Goal: Information Seeking & Learning: Learn about a topic

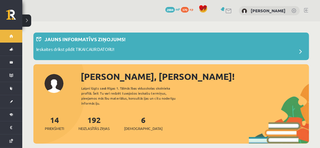
click at [135, 117] on link "6 Ieskaites" at bounding box center [143, 123] width 38 height 16
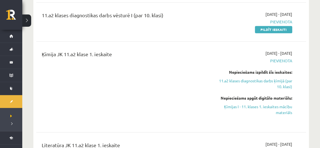
scroll to position [382, 0]
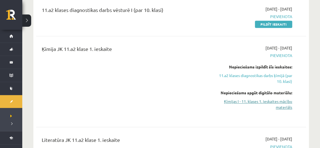
click at [266, 98] on link "Ķīmijas I - 11. klases 1. ieskaites mācību materiāls" at bounding box center [253, 104] width 78 height 12
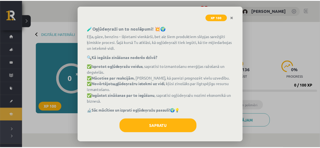
scroll to position [41, 0]
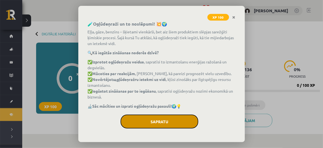
click at [162, 120] on button "Sapratu" at bounding box center [160, 122] width 78 height 14
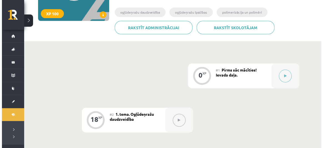
scroll to position [97, 0]
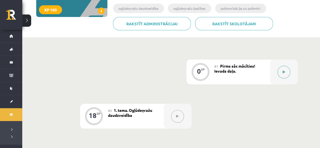
click at [285, 75] on button at bounding box center [283, 72] width 13 height 13
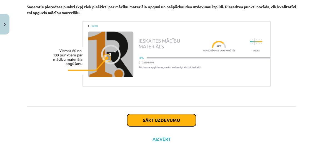
click at [164, 122] on button "Sākt uzdevumu" at bounding box center [161, 120] width 69 height 12
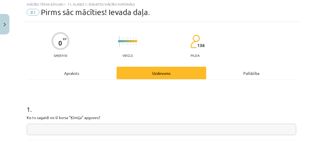
scroll to position [14, 0]
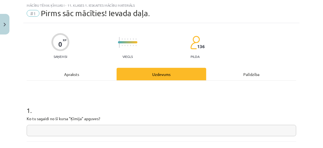
click at [146, 130] on input "text" at bounding box center [162, 130] width 270 height 11
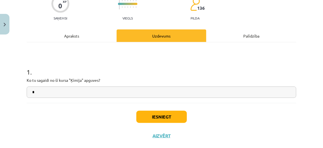
scroll to position [63, 0]
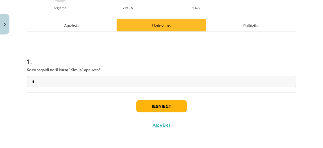
type input "*"
click at [154, 110] on button "Iesniegt" at bounding box center [162, 106] width 51 height 12
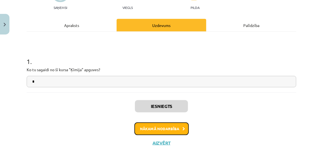
click at [166, 127] on button "Nākamā nodarbība" at bounding box center [162, 128] width 55 height 13
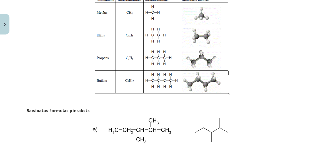
scroll to position [697, 0]
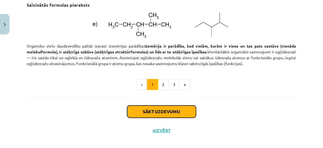
click at [160, 114] on button "Sākt uzdevumu" at bounding box center [161, 111] width 69 height 12
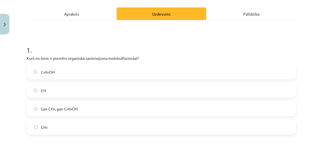
scroll to position [77, 0]
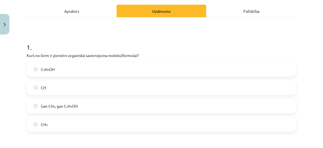
click at [88, 70] on label "C₂H₅OH" at bounding box center [161, 69] width 269 height 14
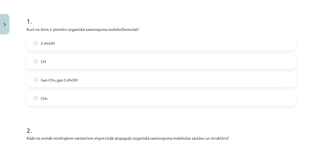
scroll to position [103, 0]
click at [104, 97] on label "CH₄" at bounding box center [161, 99] width 269 height 14
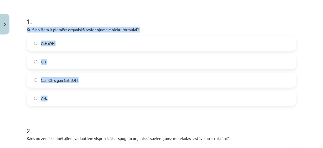
drag, startPoint x: 25, startPoint y: 28, endPoint x: 92, endPoint y: 95, distance: 94.8
copy div "Kurš no šiem ir piemērs organiskā savienojuma molekulformulai? C₂H₅OH CH Gan CH…"
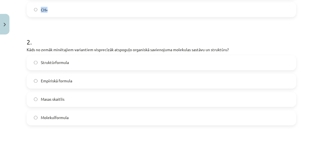
scroll to position [192, 0]
click at [58, 120] on span "Molekulformula" at bounding box center [55, 118] width 28 height 6
click at [77, 32] on h1 "2 ." at bounding box center [162, 36] width 270 height 17
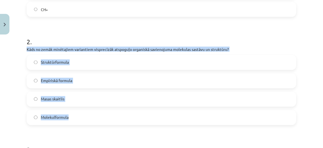
drag, startPoint x: 25, startPoint y: 46, endPoint x: 103, endPoint y: 126, distance: 112.1
copy form "Kāds no zemāk minētajiem variantiem visprecīzāk atspoguļo organiskā savienojuma…"
click at [86, 66] on label "Struktūrformula" at bounding box center [161, 63] width 269 height 14
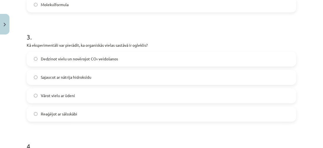
scroll to position [305, 0]
click at [93, 57] on span "Dedzinot vielu un novērojot CO₂ veidošanos" at bounding box center [79, 58] width 77 height 6
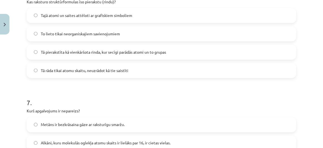
scroll to position [898, 0]
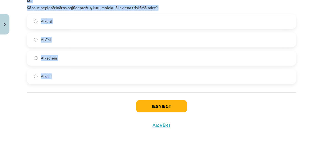
drag, startPoint x: 24, startPoint y: 43, endPoint x: 67, endPoint y: 78, distance: 55.3
copy form "Kā eksperimentāli var pierādīt, ka organiskās vielas sastāvā ir ogleklis? Dedzi…"
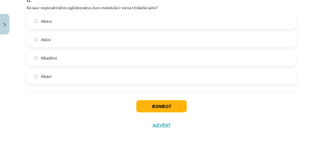
click at [78, 107] on div "Iesniegt Aizvērt" at bounding box center [162, 111] width 270 height 39
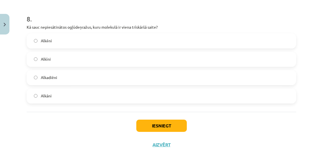
scroll to position [878, 0]
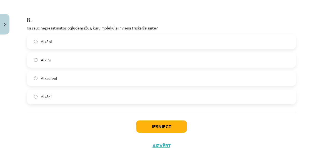
click at [61, 98] on label "Alkāni" at bounding box center [161, 97] width 269 height 14
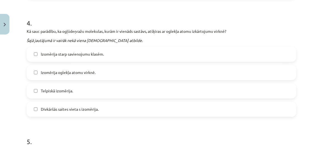
scroll to position [428, 0]
click at [97, 73] on label "Izomērija oglekļa atomu virknē." at bounding box center [161, 72] width 269 height 14
click at [103, 111] on label "Divkāršās saites vieta s izomērija." at bounding box center [161, 109] width 269 height 14
click at [90, 112] on label "Divkāršās saites vieta s izomērija." at bounding box center [161, 109] width 269 height 14
click at [84, 92] on label "Telpiskā izomērija." at bounding box center [161, 91] width 269 height 14
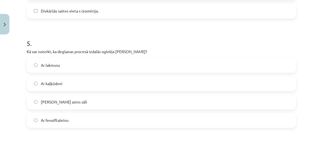
scroll to position [532, 0]
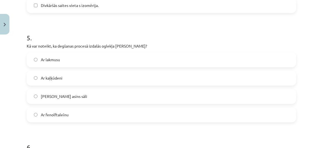
click at [59, 77] on span "Ar kaļķūdeni" at bounding box center [52, 78] width 22 height 6
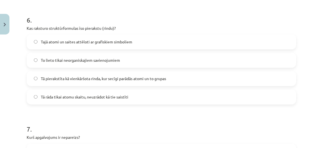
scroll to position [660, 0]
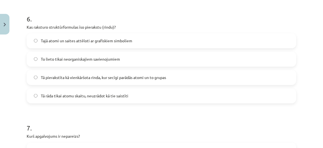
click at [144, 41] on label "Tajā atomi un saites attēloti ar grafiskiem simboliem" at bounding box center [161, 41] width 269 height 14
click at [113, 81] on label "Tā pierakstīta kā vienkāršota rinda, kur secīgi parādās atomi un to grupas" at bounding box center [161, 78] width 269 height 14
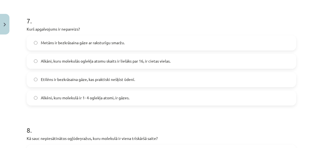
scroll to position [768, 0]
click at [141, 80] on label "Etilēns ir bezkrāsaina gāze, kas praktiski nešķīst ūdenī." at bounding box center [161, 79] width 269 height 14
click at [85, 40] on span "Metāns ir bezkrāsaina gāze ar raksturīgu smaržu." at bounding box center [83, 42] width 84 height 6
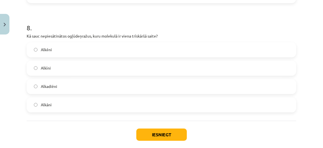
scroll to position [871, 0]
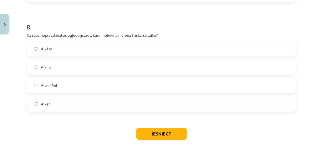
click at [46, 65] on span "Alkīni" at bounding box center [46, 67] width 10 height 6
click at [147, 132] on button "Iesniegt" at bounding box center [162, 134] width 51 height 12
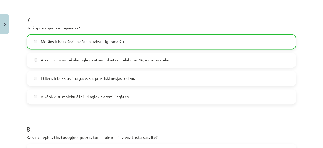
scroll to position [915, 0]
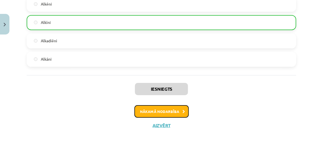
click at [169, 106] on button "Nākamā nodarbība" at bounding box center [162, 111] width 55 height 13
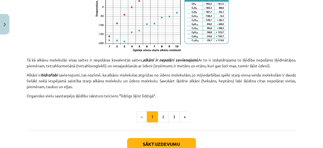
scroll to position [387, 0]
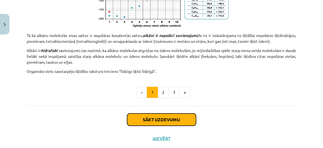
click at [176, 122] on button "Sākt uzdevumu" at bounding box center [161, 119] width 69 height 12
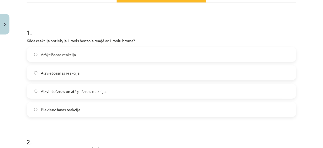
scroll to position [96, 0]
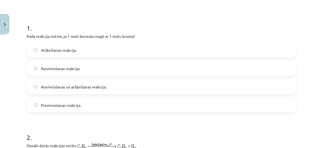
click at [88, 47] on label "Atšķelšanas reakcija." at bounding box center [161, 50] width 269 height 14
click at [80, 67] on span "Aizvietošanas reakcija." at bounding box center [60, 69] width 39 height 6
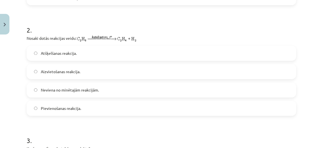
scroll to position [204, 0]
click at [84, 49] on label "Atšķelšanas reakcija." at bounding box center [161, 53] width 269 height 14
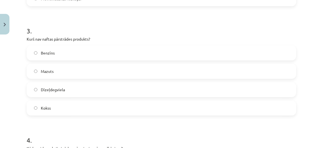
scroll to position [314, 0]
click at [64, 104] on label "Kokss" at bounding box center [161, 108] width 269 height 14
click at [69, 68] on label "Mazuts" at bounding box center [161, 71] width 269 height 14
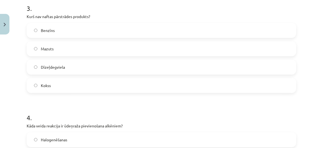
scroll to position [334, 0]
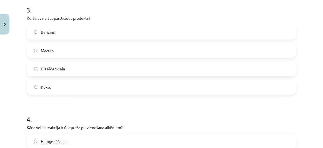
click at [81, 90] on label "Kokss" at bounding box center [161, 87] width 269 height 14
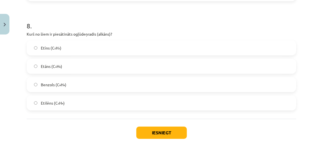
scroll to position [894, 0]
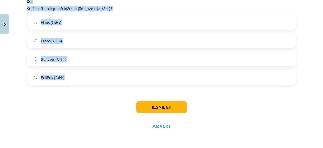
drag, startPoint x: 28, startPoint y: 43, endPoint x: 66, endPoint y: 75, distance: 49.8
copy form "Kāda reakcija notiek, ja 1 mols benzola reaģē ar 1 molu broma? Atšķelšanas reak…"
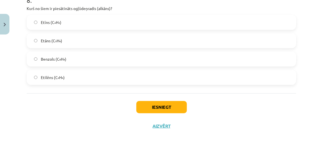
click at [63, 112] on div "Iesniegt Aizvērt" at bounding box center [162, 112] width 270 height 39
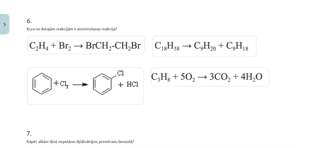
scroll to position [654, 0]
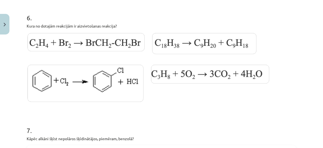
click at [218, 71] on img at bounding box center [210, 74] width 118 height 19
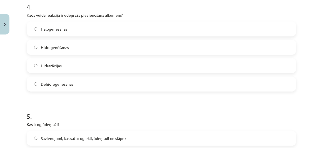
scroll to position [446, 0]
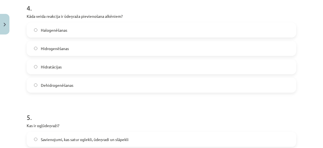
click at [80, 47] on label "Hidrogenēšanas" at bounding box center [161, 48] width 269 height 14
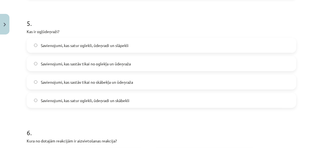
scroll to position [540, 0]
click at [135, 45] on label "Savienojumi, kas satur oglekli, ūdeņradi un slāpekli" at bounding box center [161, 45] width 269 height 14
click at [135, 66] on label "Savienojumi, kas sastāv tikai no oglekļa un ūdeņraža" at bounding box center [161, 63] width 269 height 14
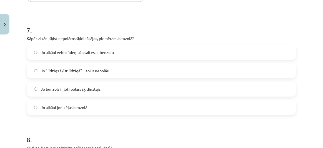
scroll to position [757, 0]
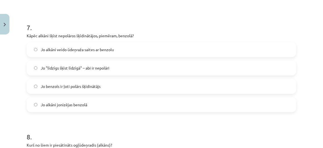
click at [109, 66] on span "Jo "līdzīgs šķīst līdzīgā" – abi ir nepolāri" at bounding box center [75, 68] width 69 height 6
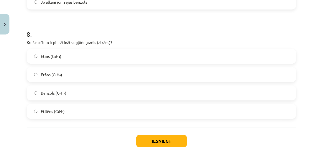
scroll to position [862, 0]
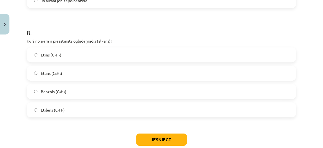
click at [89, 71] on label "Etāns (C₂H₆)" at bounding box center [161, 73] width 269 height 14
click at [165, 141] on button "Iesniegt" at bounding box center [162, 140] width 51 height 12
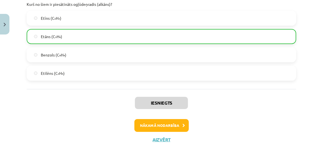
scroll to position [911, 0]
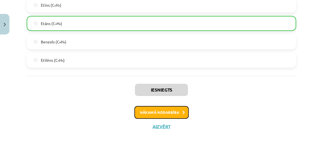
click at [178, 106] on button "Nākamā nodarbība" at bounding box center [162, 112] width 55 height 13
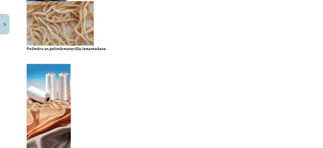
scroll to position [1065, 0]
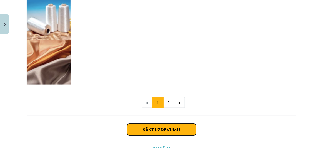
click at [170, 130] on button "Sākt uzdevumu" at bounding box center [161, 129] width 69 height 12
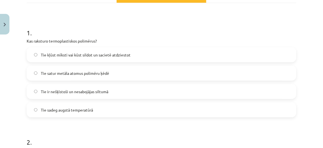
scroll to position [93, 0]
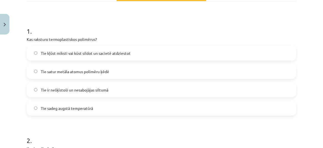
click at [127, 48] on label "Tie kļūst mīksti vai kūst sildot un sacietē atdziestot" at bounding box center [161, 53] width 269 height 14
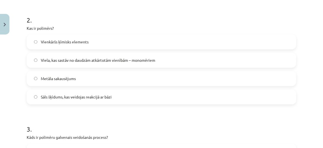
scroll to position [214, 0]
click at [125, 61] on span "Viela, kas sastāv no daudzām atkārtotām vienībām – monomēriem" at bounding box center [98, 60] width 115 height 6
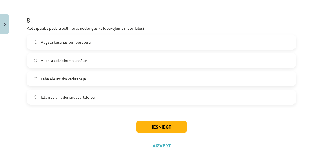
scroll to position [899, 0]
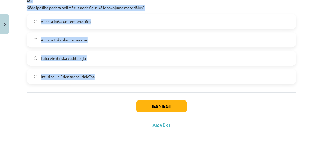
drag, startPoint x: 26, startPoint y: 35, endPoint x: 97, endPoint y: 78, distance: 83.2
copy form "Kas raksturo termoplastiskos polimērus? Tie kļūst mīksti vai kūst sildot un sac…"
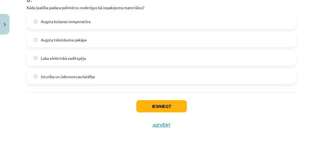
click at [91, 102] on div "Iesniegt Aizvērt" at bounding box center [162, 111] width 270 height 39
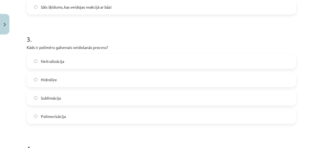
scroll to position [309, 0]
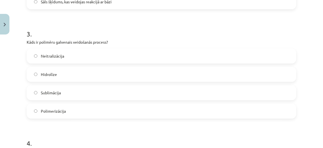
click at [67, 75] on label "Hidrolīze" at bounding box center [161, 74] width 269 height 14
click at [65, 110] on span "Polimerizācija" at bounding box center [53, 111] width 25 height 6
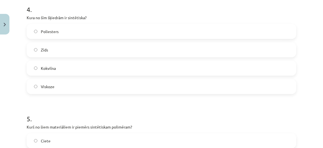
scroll to position [443, 0]
click at [75, 28] on label "Poliesters" at bounding box center [161, 31] width 269 height 14
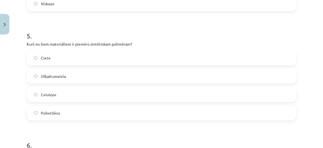
scroll to position [530, 0]
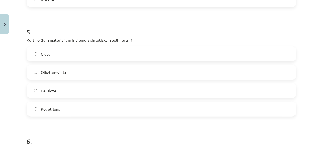
click at [65, 109] on label "Polietilēns" at bounding box center [161, 109] width 269 height 14
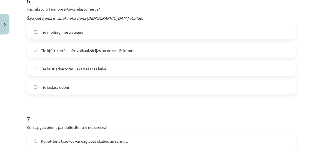
scroll to position [672, 0]
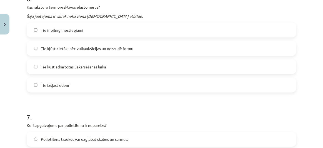
click at [114, 69] on label "Tie kūst atkārtotas uzkarsēšanas laikā" at bounding box center [161, 67] width 269 height 14
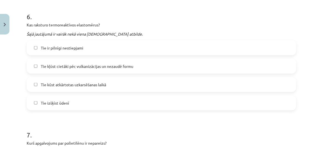
scroll to position [654, 0]
click at [75, 60] on label "Tie kļūst cietāki pēc vulkanizācijas un nezaudē formu" at bounding box center [161, 67] width 269 height 14
click at [34, 82] on label "Tie kūst atkārtotas uzkarsēšanas laikā" at bounding box center [161, 85] width 269 height 14
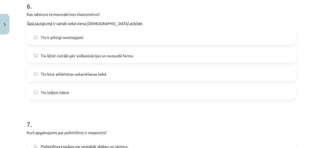
scroll to position [666, 0]
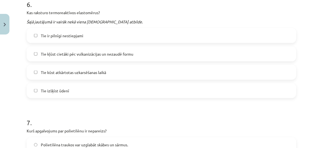
click at [31, 70] on label "Tie kūst atkārtotas uzkarsēšanas laikā" at bounding box center [161, 72] width 269 height 14
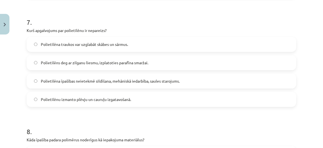
scroll to position [767, 0]
click at [91, 83] on label "Polietilēna īpašības neietekmē sildīšana, mehāniskā iedarbība, saules starojums." at bounding box center [161, 81] width 269 height 14
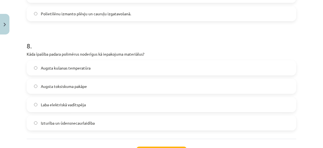
scroll to position [862, 0]
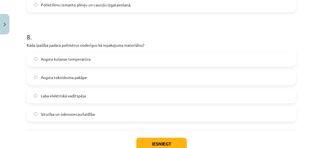
click at [86, 115] on span "Izturība un ūdensnecaurlaidība" at bounding box center [68, 114] width 54 height 6
click at [152, 141] on button "Iesniegt" at bounding box center [162, 144] width 51 height 12
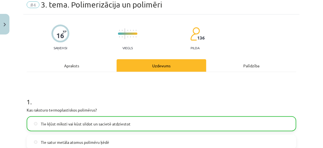
scroll to position [0, 0]
